Goal: Information Seeking & Learning: Learn about a topic

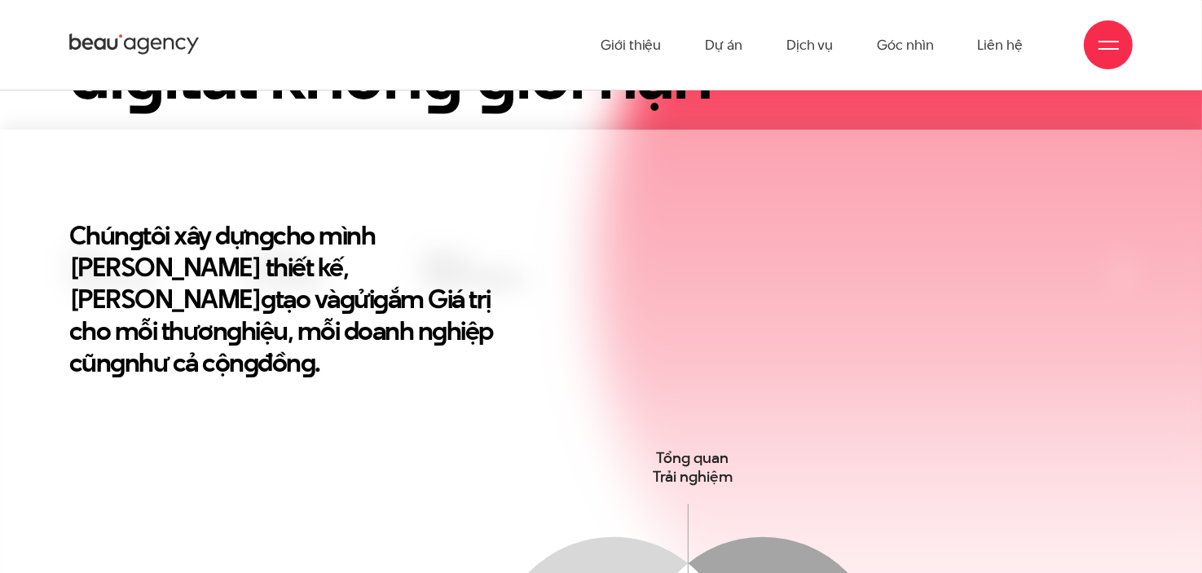
scroll to position [326, 0]
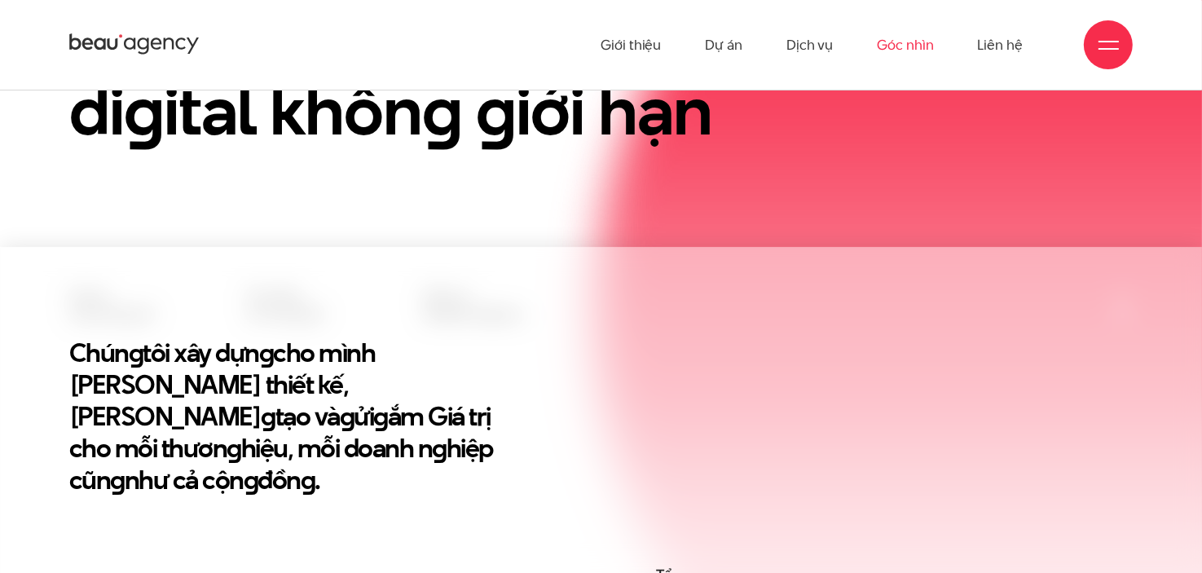
click at [911, 42] on link "Góc nhìn" at bounding box center [905, 45] width 56 height 90
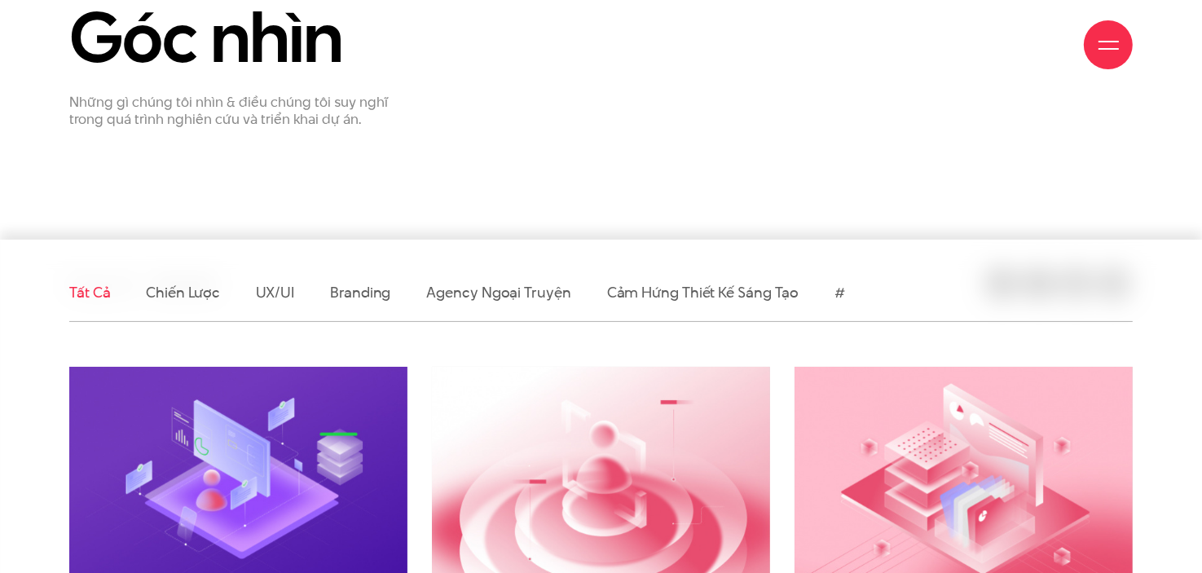
scroll to position [244, 0]
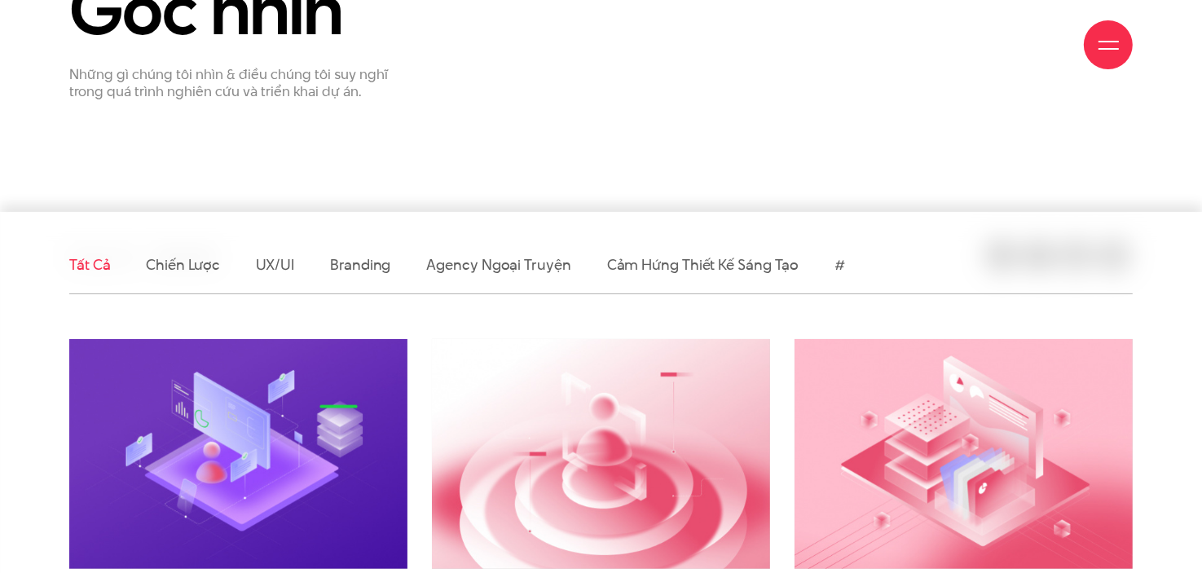
click at [296, 264] on ul "Tất cả Chiến lược UX/UI Branding Agency ngoại truyện Cảm hứng thiết kế sáng tạo…" at bounding box center [600, 264] width 1063 height 57
click at [283, 266] on link "UX/UI" at bounding box center [275, 264] width 39 height 20
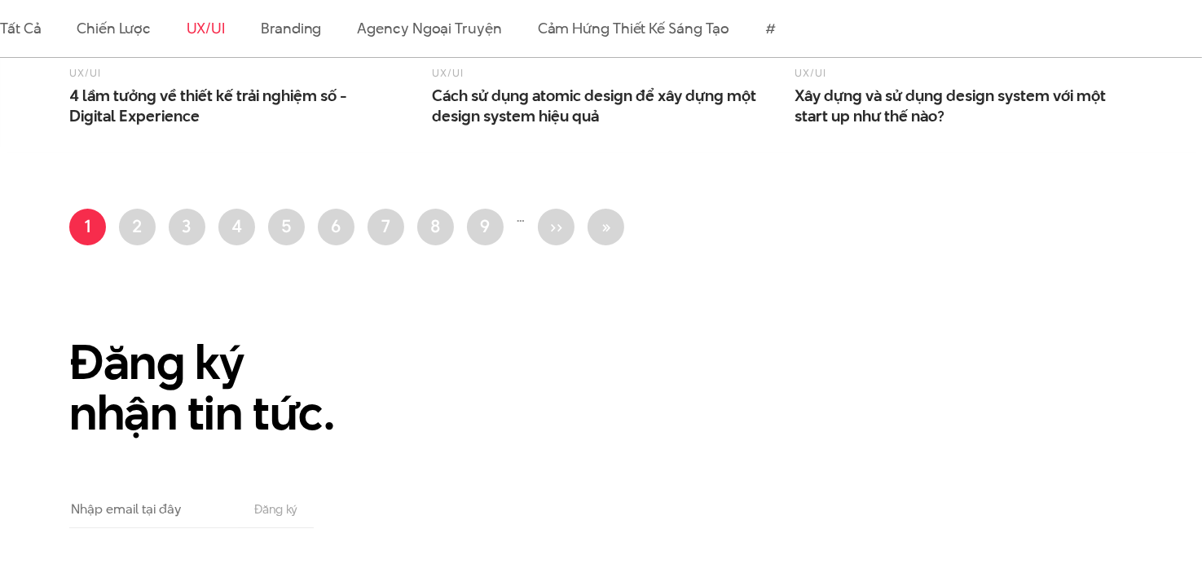
scroll to position [1304, 0]
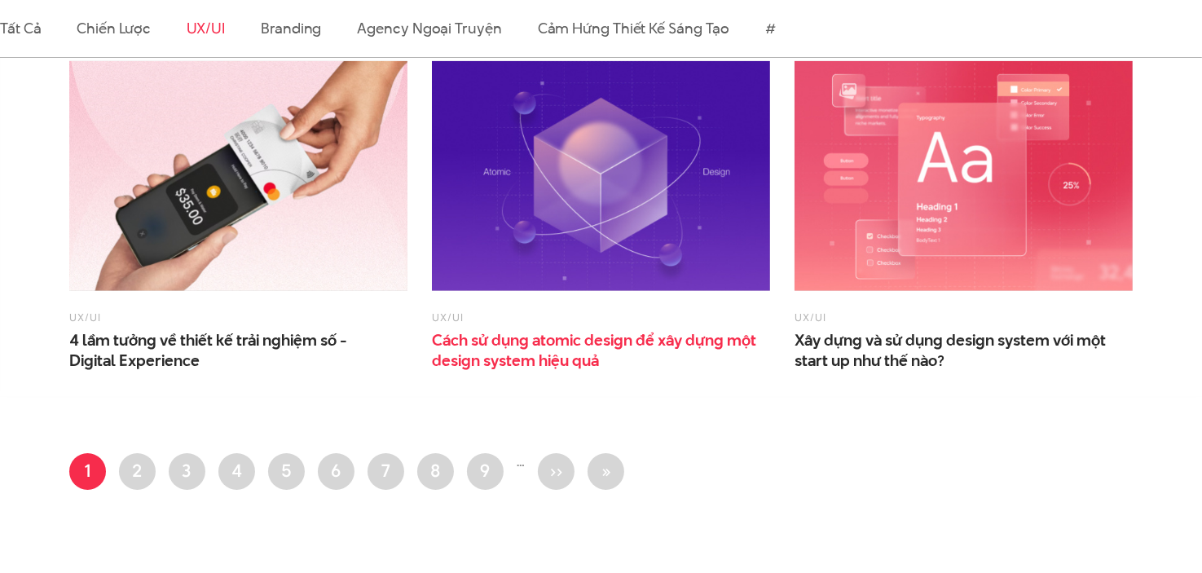
click at [704, 330] on span "Cách sử dụng atomic design để xây dựng một design system hiệu quả" at bounding box center [595, 350] width 326 height 41
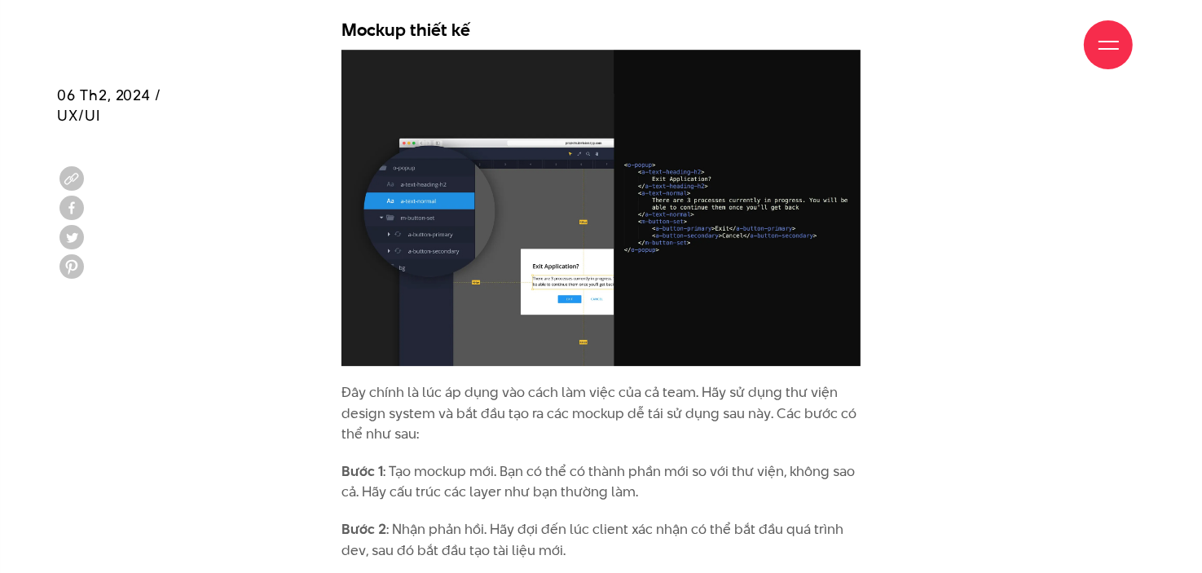
scroll to position [4888, 0]
